Goal: Task Accomplishment & Management: Use online tool/utility

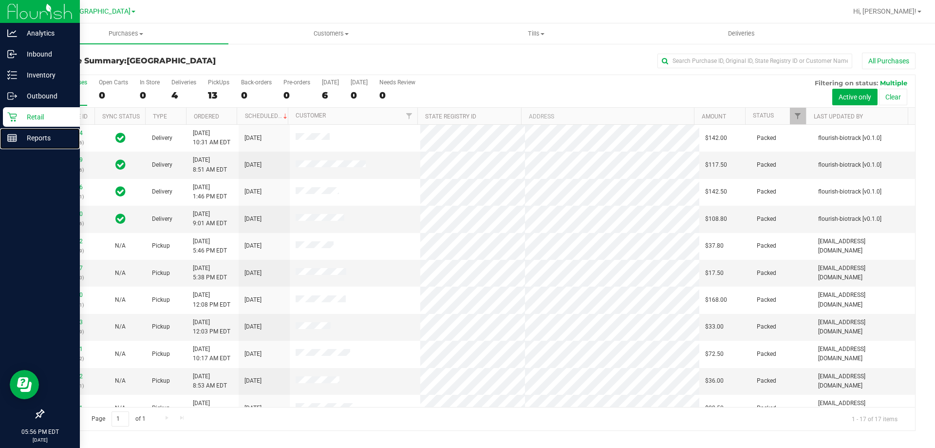
drag, startPoint x: 0, startPoint y: 157, endPoint x: 0, endPoint y: 170, distance: 12.7
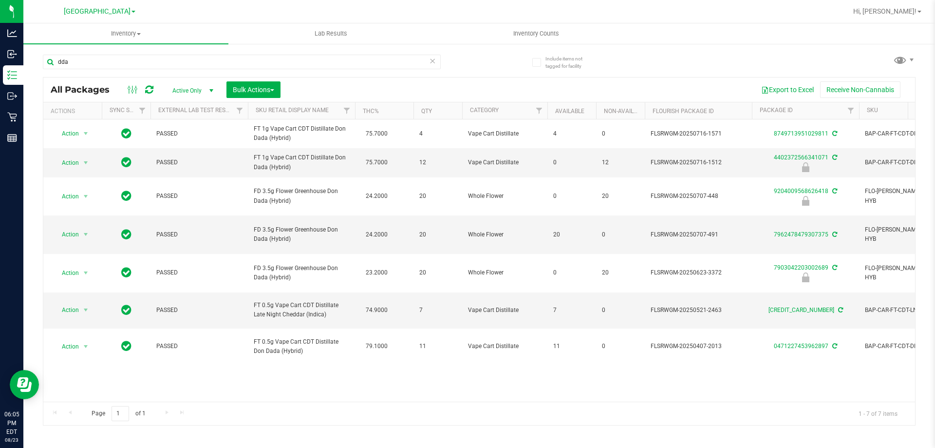
click at [141, 71] on div "dda" at bounding box center [242, 66] width 398 height 22
click at [141, 69] on input "dda" at bounding box center [242, 62] width 398 height 15
click at [144, 61] on input "dda" at bounding box center [242, 62] width 398 height 15
type input "2583449344834904"
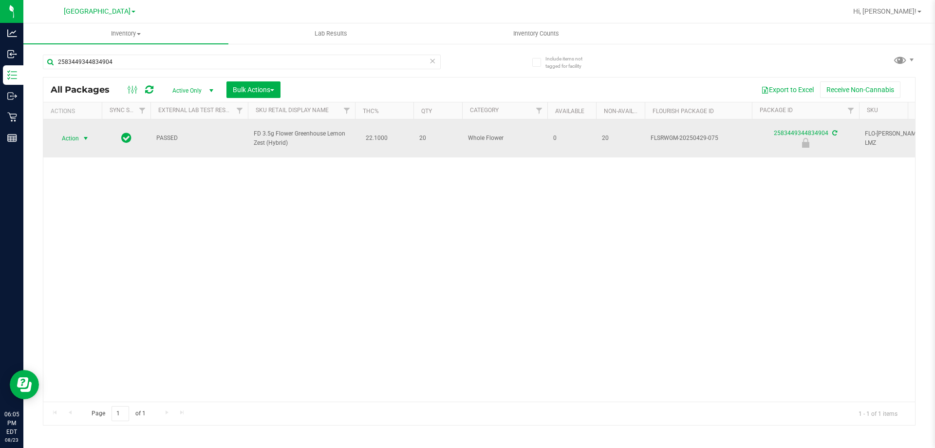
click at [78, 134] on span "Action" at bounding box center [66, 139] width 26 height 14
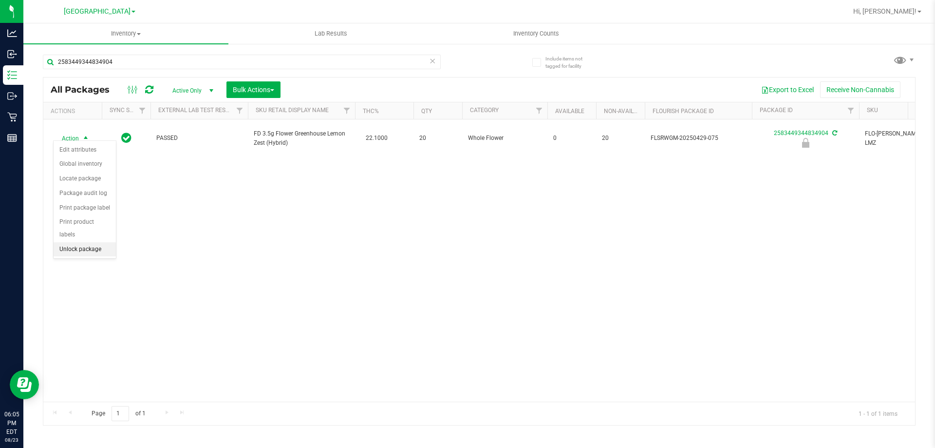
click at [99, 243] on li "Unlock package" at bounding box center [85, 249] width 62 height 15
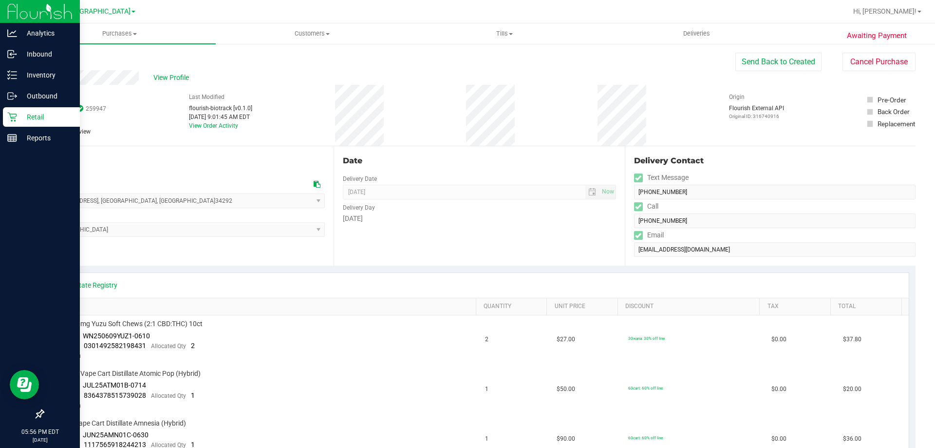
drag, startPoint x: 0, startPoint y: 0, endPoint x: 0, endPoint y: 184, distance: 184.2
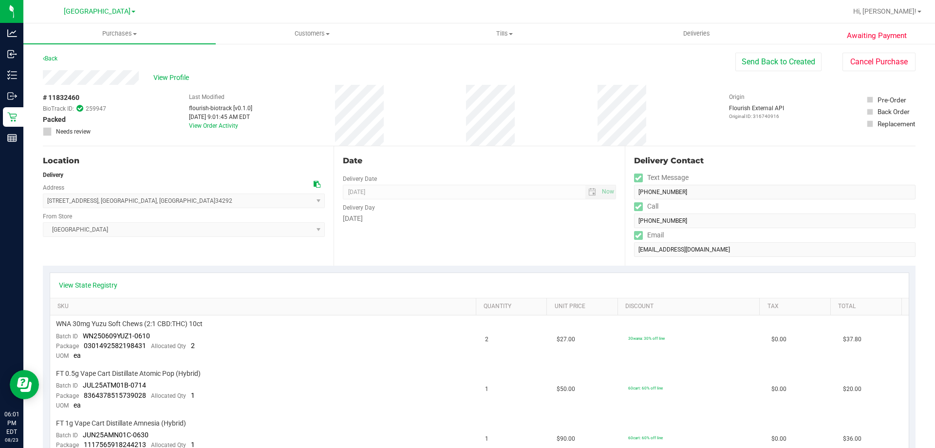
click at [437, 249] on div "Date Delivery Date [DATE] Now [DATE] 08:00 AM Now Delivery Day [DATE]" at bounding box center [479, 205] width 291 height 119
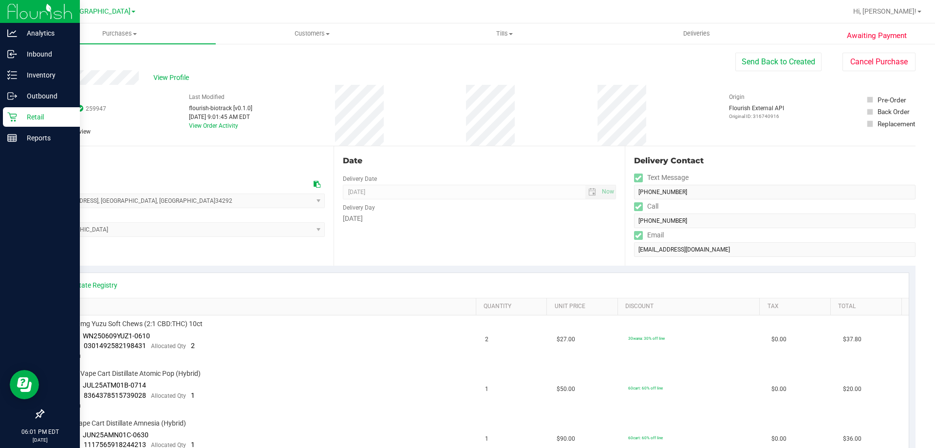
click at [7, 117] on icon at bounding box center [12, 117] width 10 height 10
